Goal: Obtain resource: Download file/media

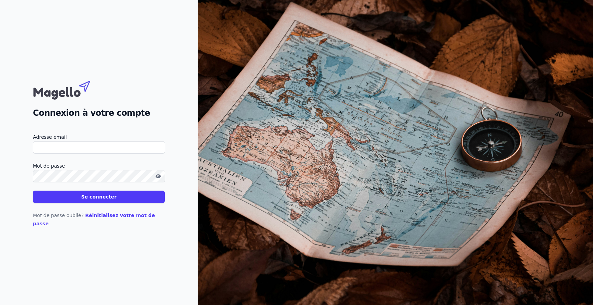
type input "[EMAIL_ADDRESS][DOMAIN_NAME]"
click at [82, 201] on button "Se connecter" at bounding box center [99, 197] width 132 height 12
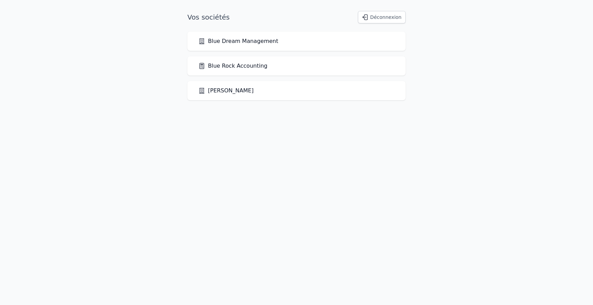
click at [244, 64] on link "Blue Rock Accounting" at bounding box center [232, 66] width 69 height 8
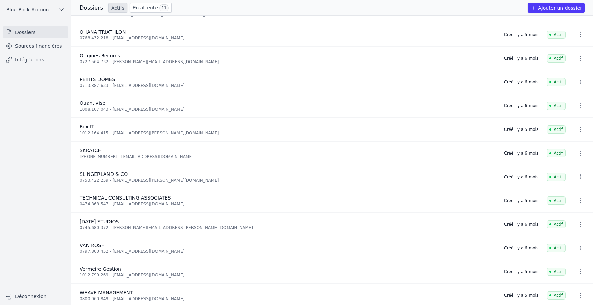
scroll to position [804, 0]
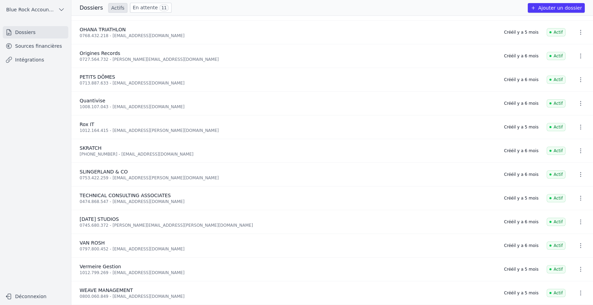
click at [50, 44] on link "Sources financières" at bounding box center [36, 46] width 66 height 12
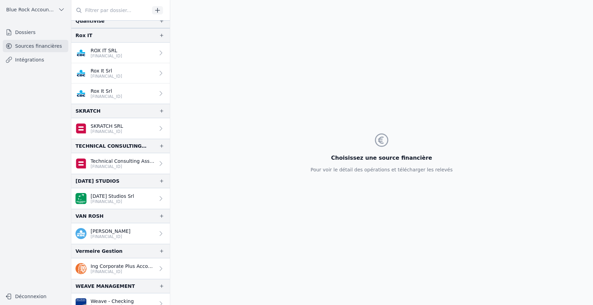
scroll to position [1436, 0]
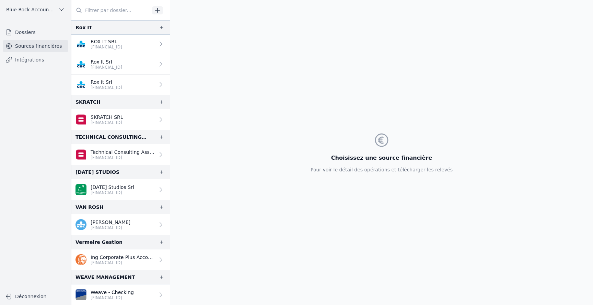
click at [98, 220] on p "[PERSON_NAME]" at bounding box center [111, 222] width 40 height 7
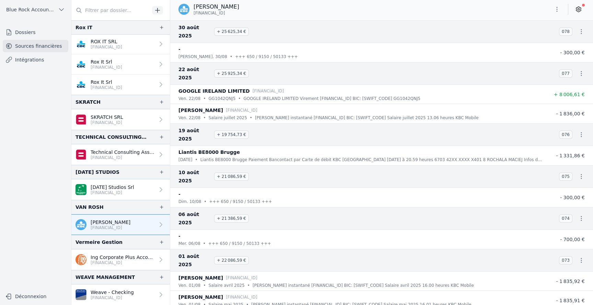
click at [558, 11] on icon "button" at bounding box center [557, 9] width 7 height 7
click at [546, 37] on button "Exporter" at bounding box center [540, 36] width 49 height 13
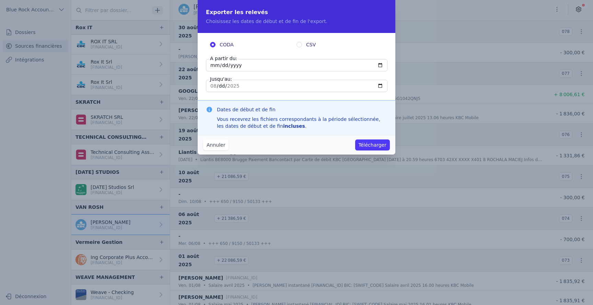
click at [309, 67] on input "[DATE]" at bounding box center [297, 65] width 182 height 12
type input "[DATE]"
click at [220, 67] on input "A partir du:" at bounding box center [297, 65] width 182 height 12
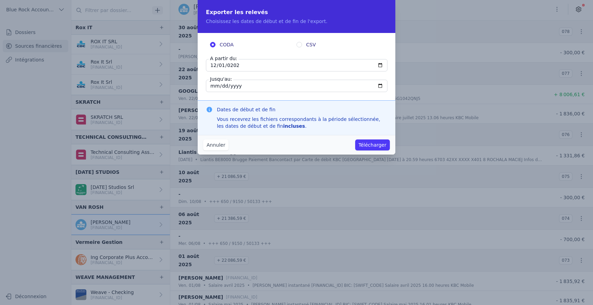
type input "[DATE]"
click at [230, 89] on input "[DATE]" at bounding box center [297, 86] width 182 height 12
type input "[DATE]"
click at [249, 88] on input "0254-01-31" at bounding box center [297, 86] width 182 height 12
type input "[DATE]"
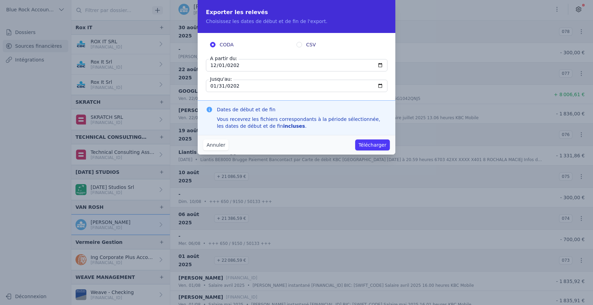
click at [368, 115] on div "Dates de début et de fin Vous recevrez les fichiers correspondants à la période…" at bounding box center [302, 117] width 170 height 23
click at [210, 145] on button "Annuler" at bounding box center [215, 144] width 25 height 11
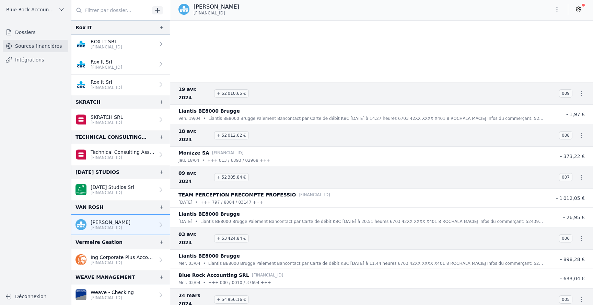
scroll to position [3469, 0]
